Goal: Information Seeking & Learning: Understand process/instructions

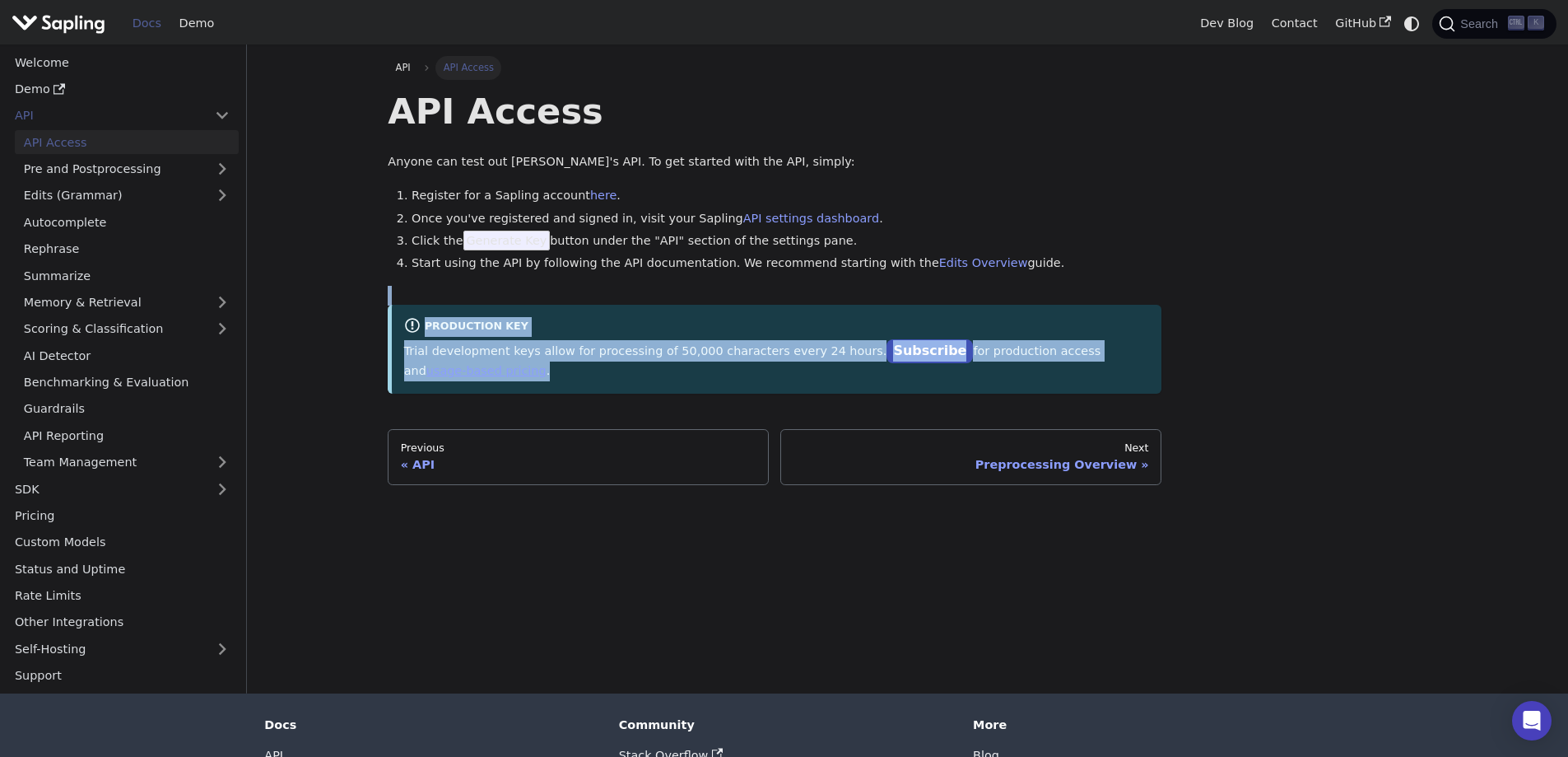
drag, startPoint x: 1156, startPoint y: 352, endPoint x: 403, endPoint y: 303, distance: 754.6
click at [403, 303] on div "API Access Anyone can test out Sapling's API. To get started with the API, simp…" at bounding box center [775, 240] width 774 height 304
click at [362, 285] on main "API API Access API Access Anyone can test out Sapling's API. To get started wit…" at bounding box center [906, 368] width 1320 height 649
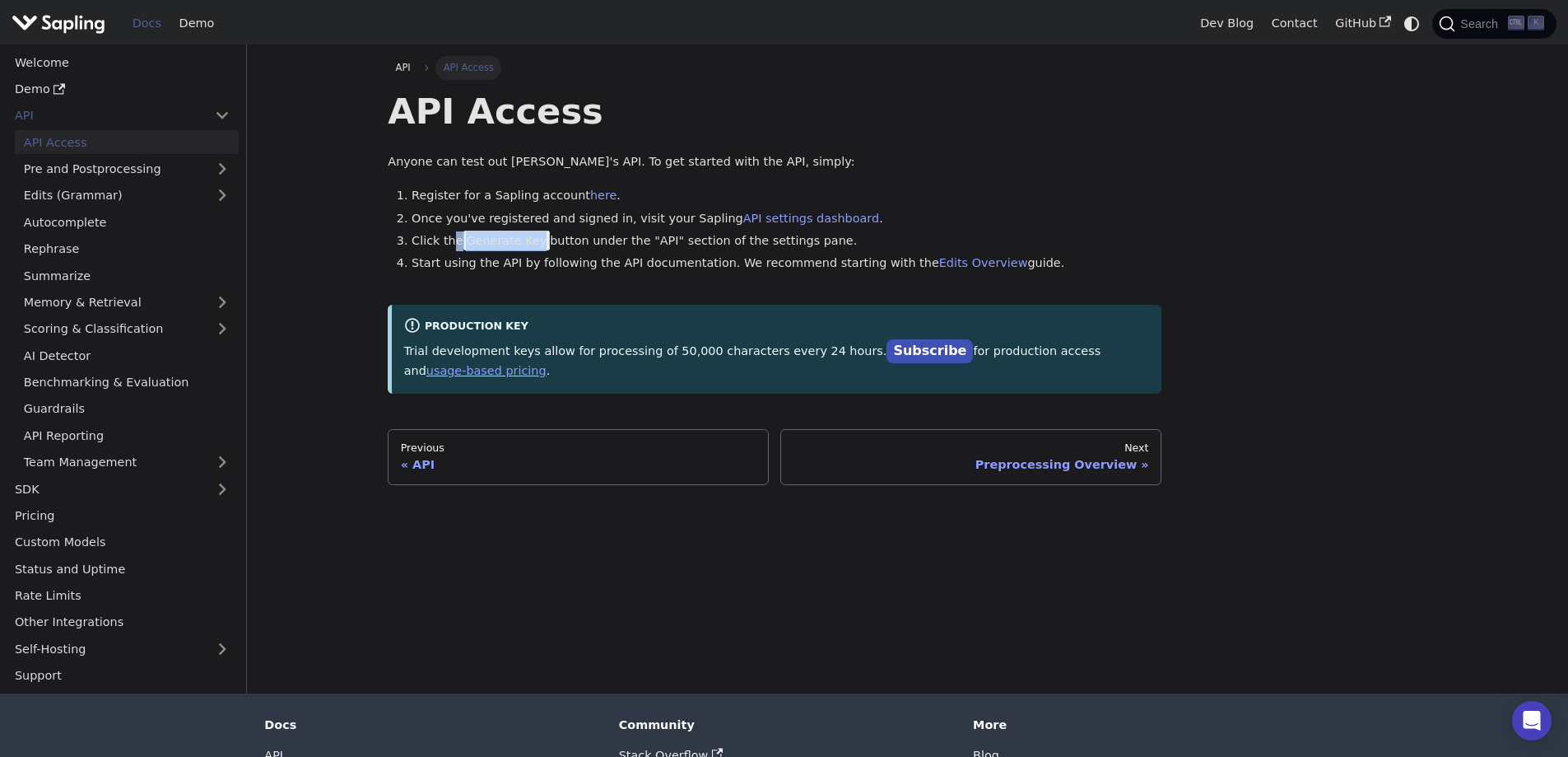
drag, startPoint x: 449, startPoint y: 243, endPoint x: 534, endPoint y: 239, distance: 85.1
click at [534, 239] on li "Click the Generate Key button under the "API" section of the settings pane." at bounding box center [786, 241] width 750 height 20
click at [937, 239] on li "Click the Generate Key button under the "API" section of the settings pane." at bounding box center [786, 241] width 750 height 20
drag, startPoint x: 468, startPoint y: 236, endPoint x: 541, endPoint y: 246, distance: 73.7
click at [541, 246] on li "Click the Generate Key button under the "API" section of the settings pane." at bounding box center [786, 241] width 750 height 20
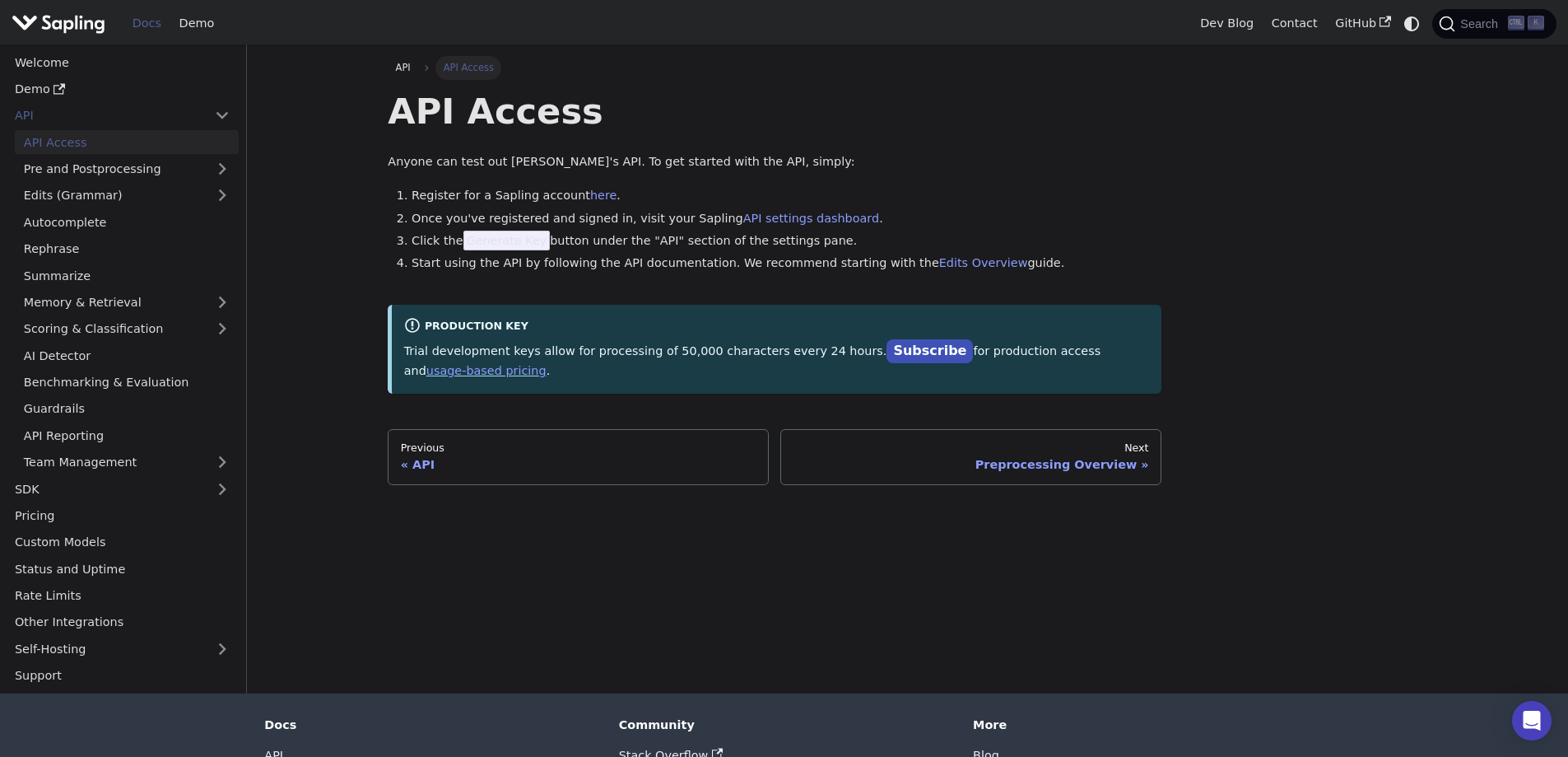
click at [583, 252] on ol "Register for a Sapling account here . Once you've registered and signed in, vis…" at bounding box center [775, 230] width 774 height 88
click at [637, 252] on ol "Register for a Sapling account here . Once you've registered and signed in, vis…" at bounding box center [775, 230] width 774 height 88
click at [993, 233] on li "Click the Generate Key button under the "API" section of the settings pane." at bounding box center [786, 241] width 750 height 20
drag, startPoint x: 1034, startPoint y: 259, endPoint x: 301, endPoint y: 68, distance: 757.5
click at [301, 68] on main "API API Access API Access Anyone can test out Sapling's API. To get started wit…" at bounding box center [906, 368] width 1320 height 649
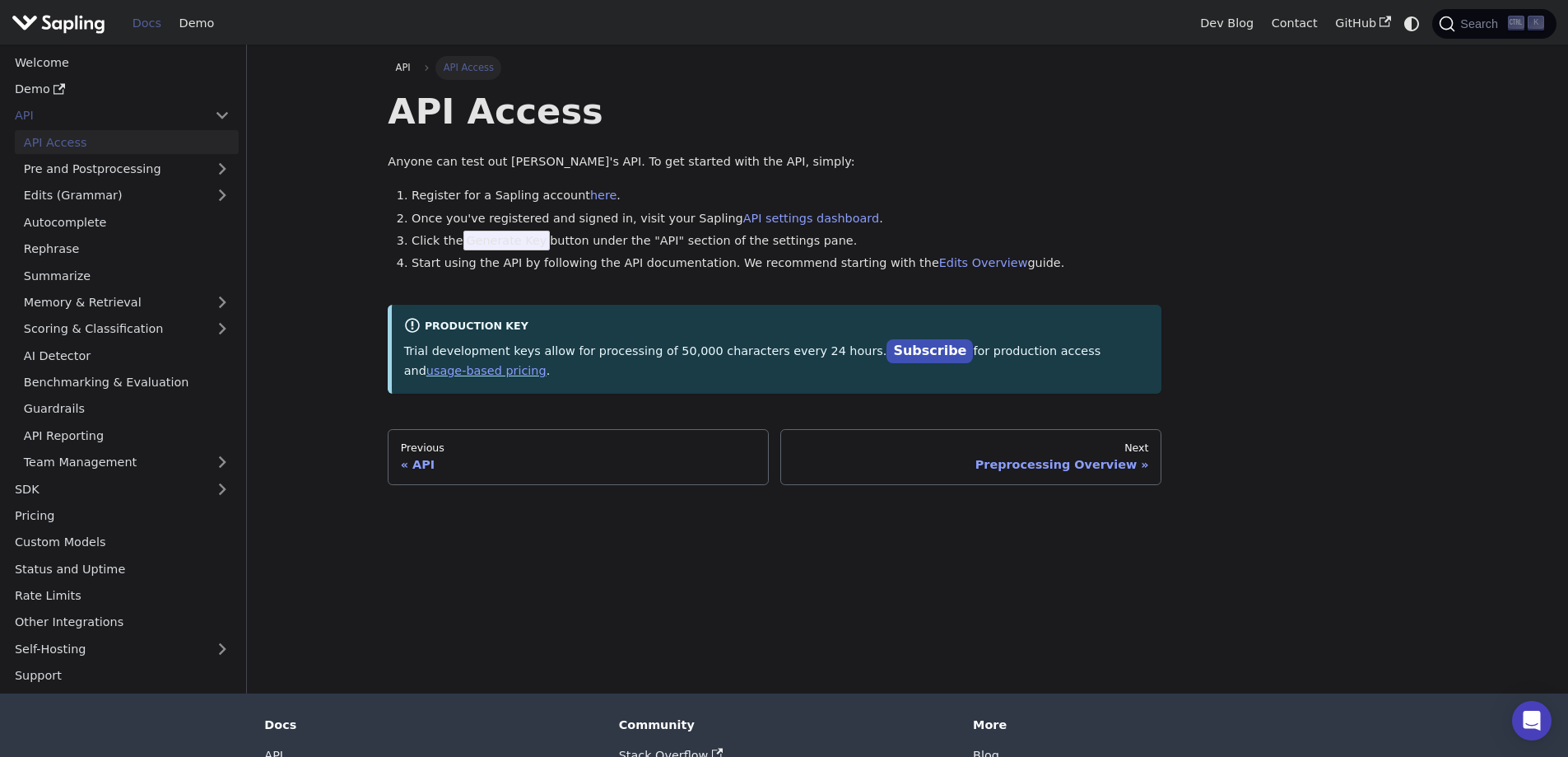
click at [352, 200] on main "API API Access API Access Anyone can test out Sapling's API. To get started wit…" at bounding box center [906, 368] width 1320 height 649
click at [166, 442] on link "API Reporting" at bounding box center [127, 434] width 224 height 24
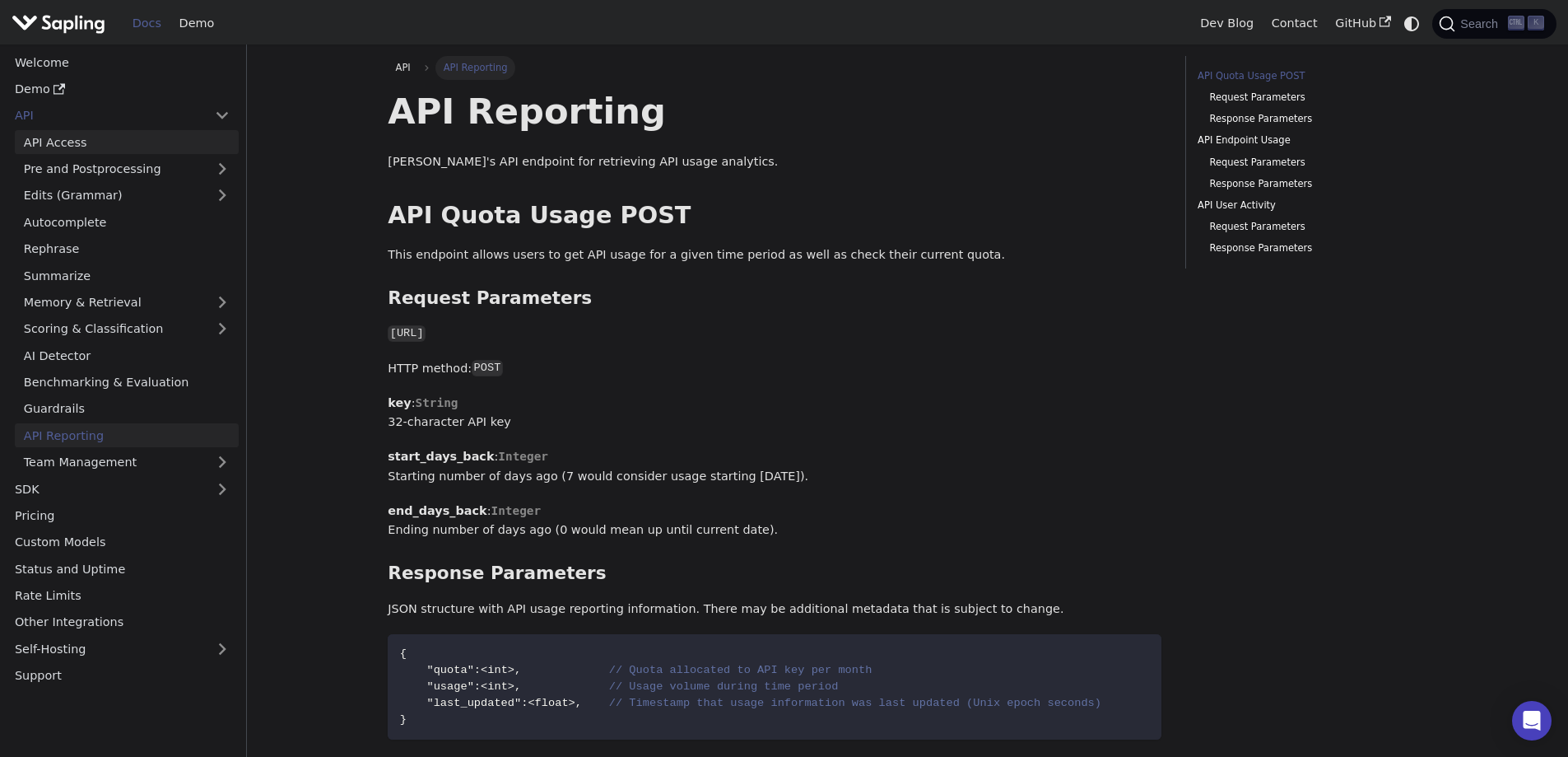
click at [72, 132] on link "API Access" at bounding box center [127, 141] width 224 height 24
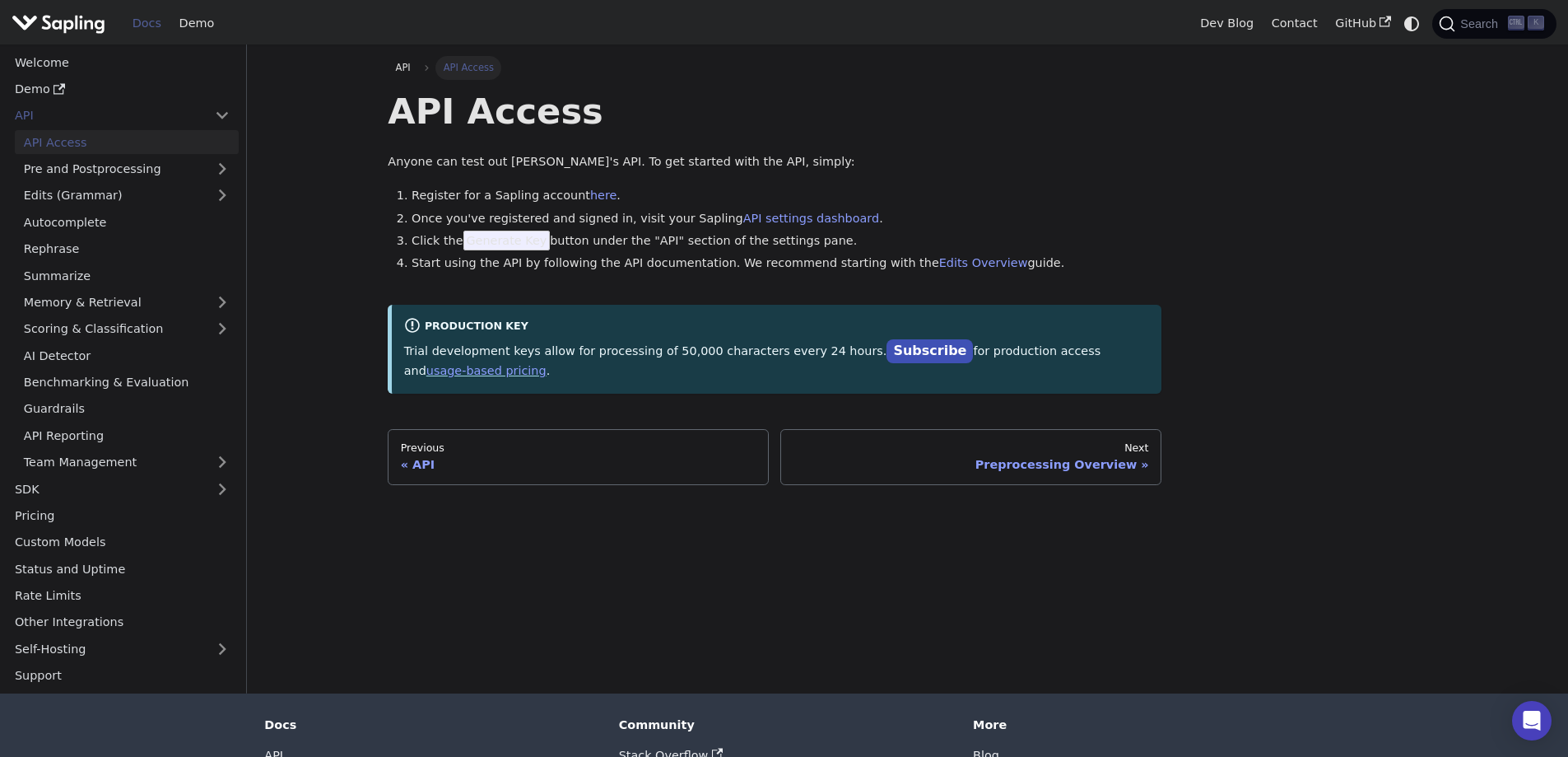
click at [963, 242] on li "Click the Generate Key button under the "API" section of the settings pane." at bounding box center [786, 241] width 750 height 20
click at [1251, 155] on div "API API Access API Access Anyone can test out Sapling's API. To get started wit…" at bounding box center [907, 269] width 1063 height 428
click at [976, 206] on ol "Register for a Sapling account here . Once you've registered and signed in, vis…" at bounding box center [775, 230] width 774 height 88
click at [590, 192] on link "here" at bounding box center [603, 195] width 26 height 13
drag, startPoint x: 495, startPoint y: 246, endPoint x: 815, endPoint y: 247, distance: 320.0
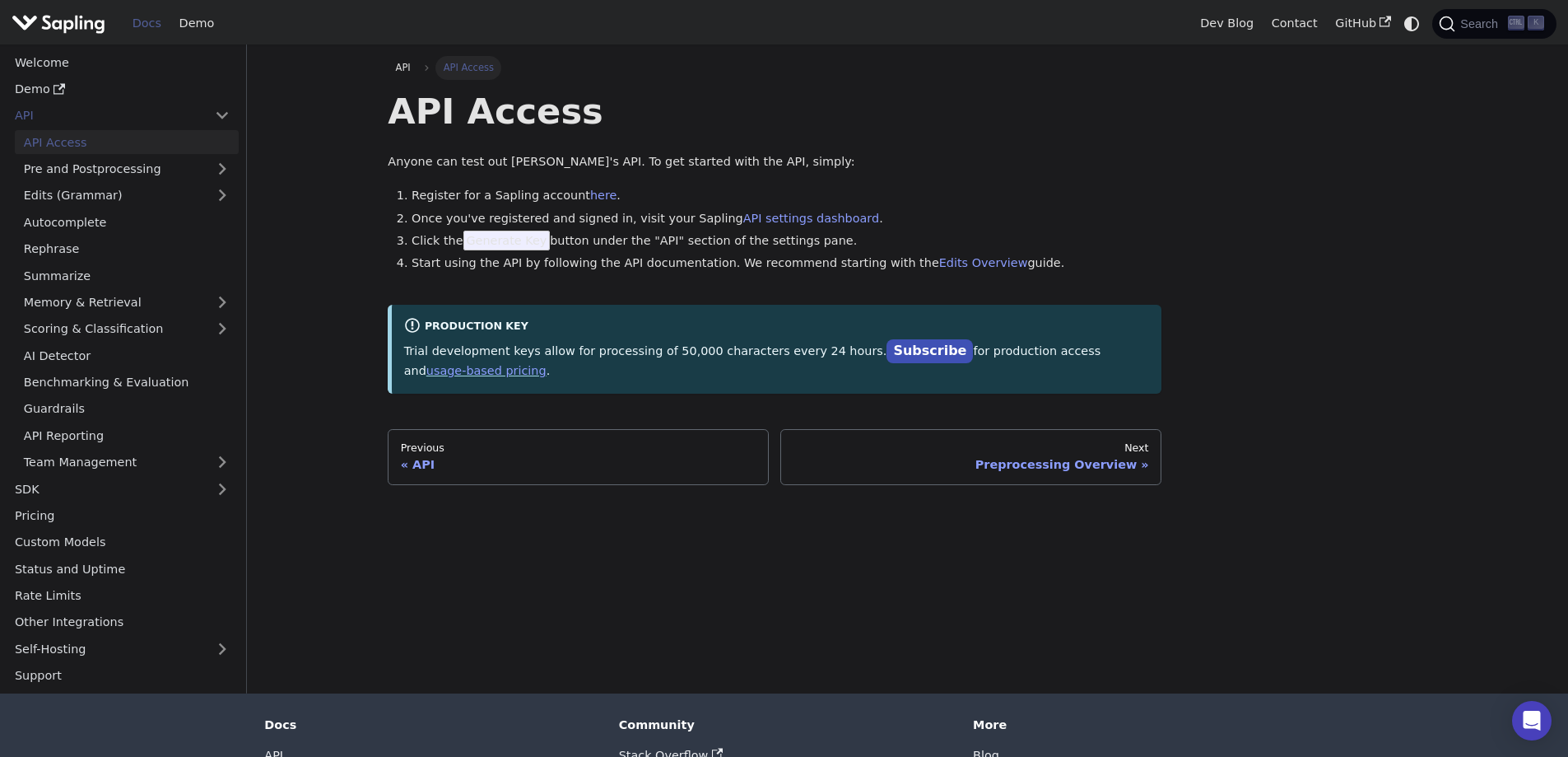
click at [815, 247] on li "Click the Generate Key button under the "API" section of the settings pane." at bounding box center [786, 241] width 750 height 20
click at [937, 239] on li "Click the Generate Key button under the "API" section of the settings pane." at bounding box center [786, 241] width 750 height 20
click at [1281, 150] on div "API API Access API Access Anyone can test out Sapling's API. To get started wit…" at bounding box center [907, 269] width 1063 height 428
click at [1271, 314] on div "API API Access API Access Anyone can test out Sapling's API. To get started wit…" at bounding box center [907, 269] width 1063 height 428
